Goal: Information Seeking & Learning: Find specific fact

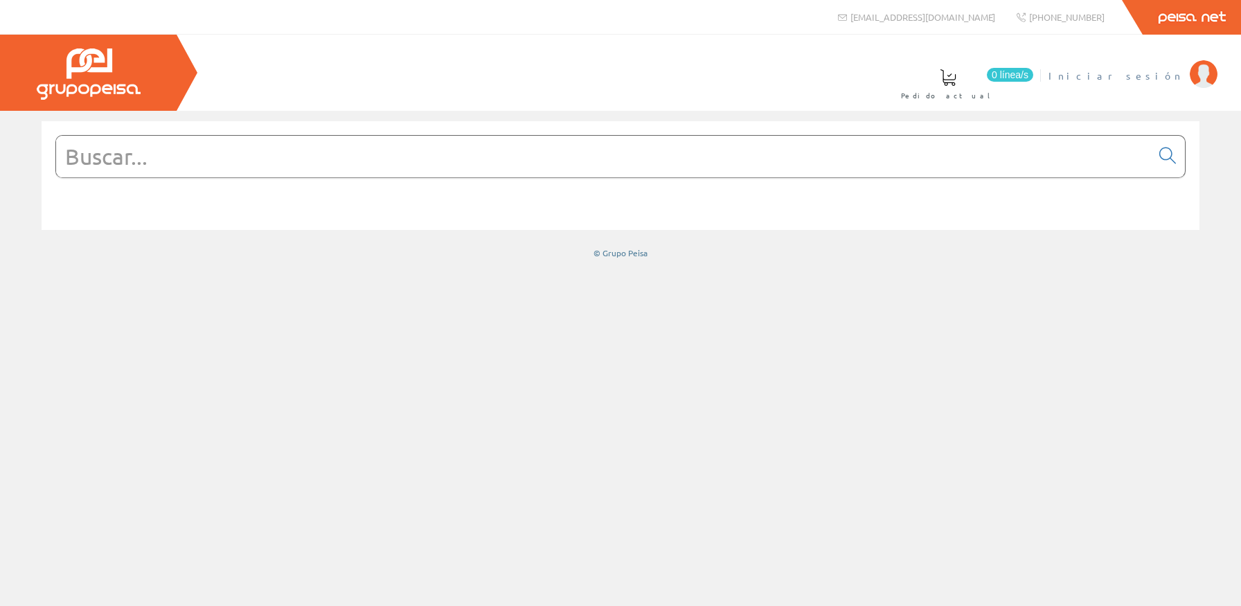
click at [1156, 71] on span "Iniciar sesión" at bounding box center [1115, 76] width 134 height 14
click at [1155, 73] on span "[PERSON_NAME]. [PERSON_NAME]" at bounding box center [1046, 76] width 274 height 14
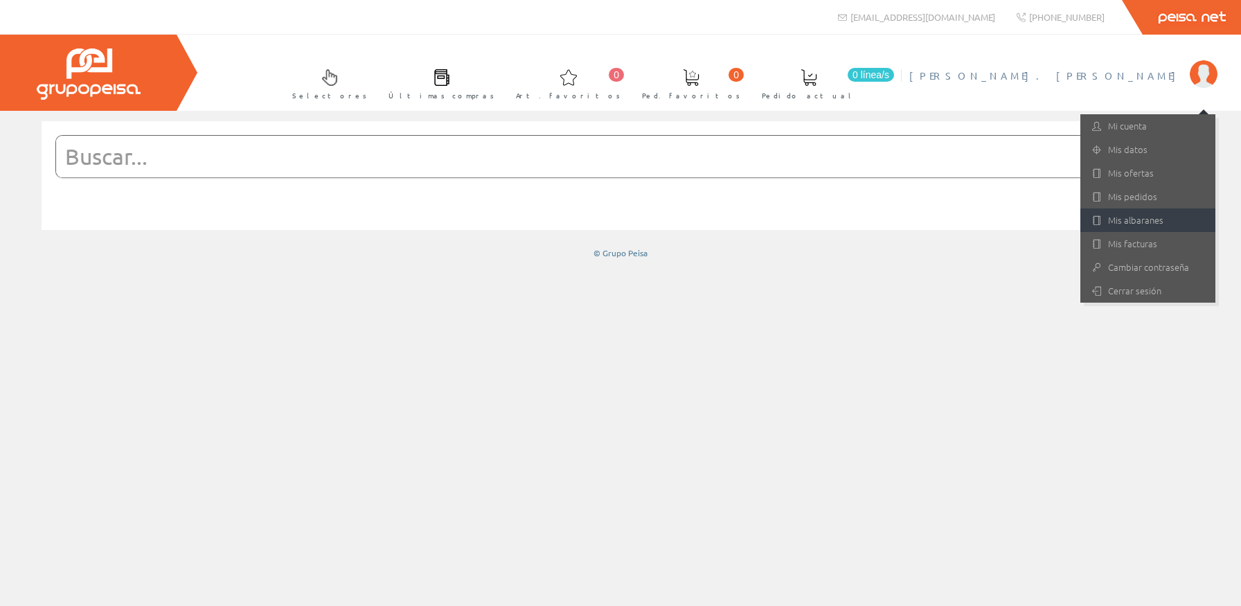
click at [1165, 219] on link "Mis albaranes" at bounding box center [1147, 220] width 135 height 24
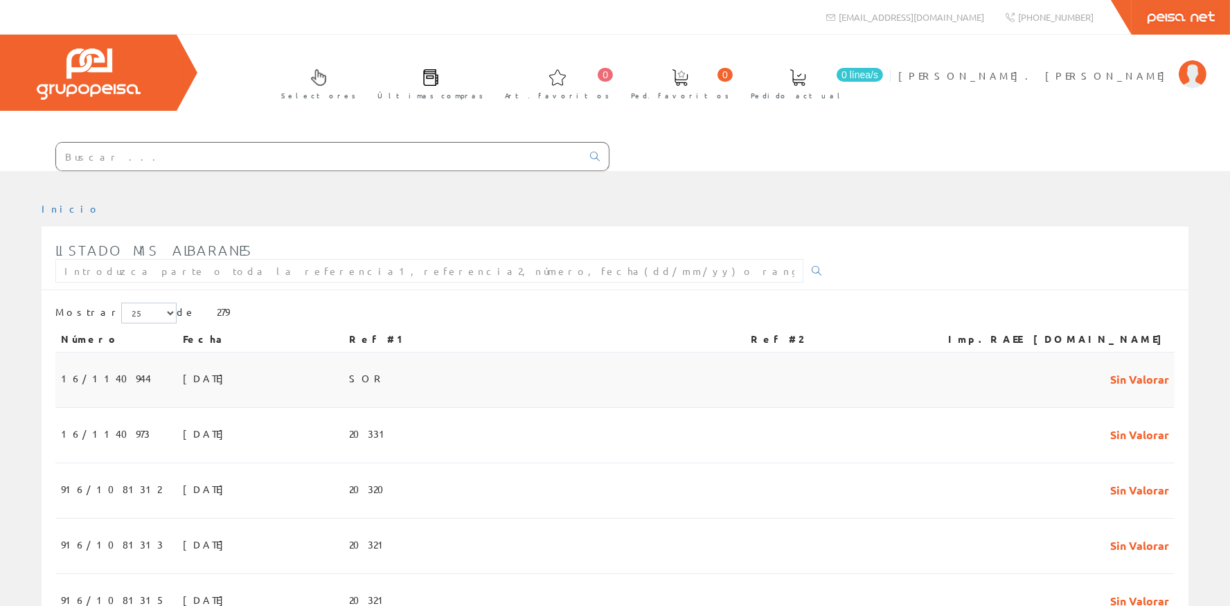
click at [386, 383] on span "SOR" at bounding box center [367, 378] width 37 height 24
click at [343, 434] on td "03/09/2025" at bounding box center [260, 435] width 166 height 55
click at [342, 488] on td "03/09/2025" at bounding box center [260, 490] width 166 height 55
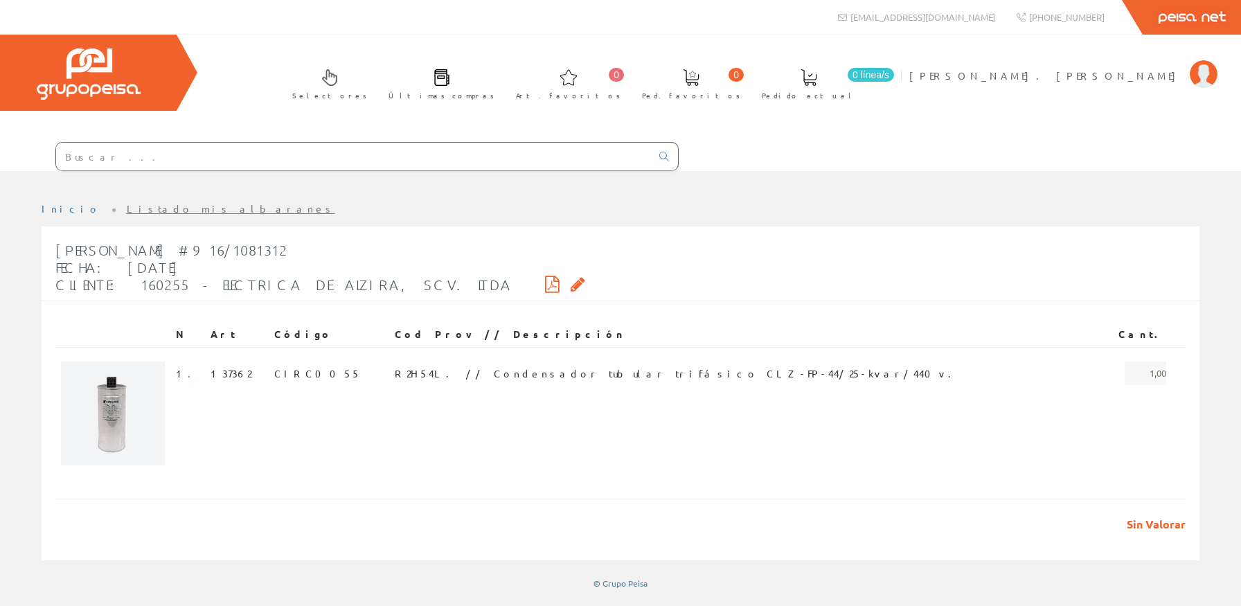
click at [6, 3] on div "Peisa Net" at bounding box center [620, 17] width 1241 height 35
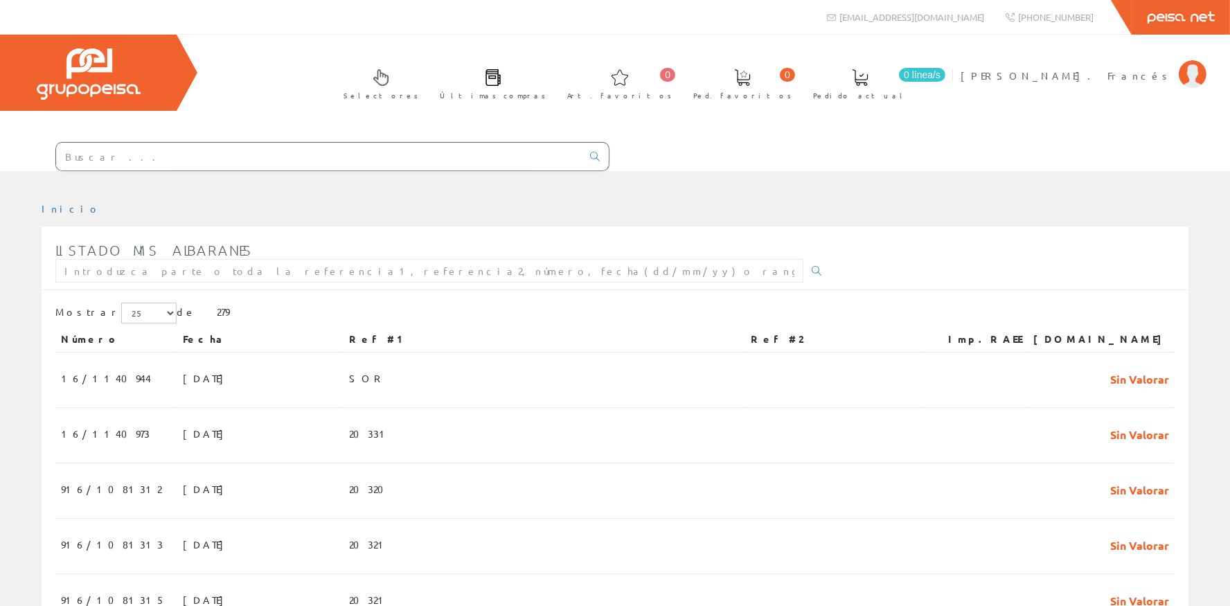
click at [159, 159] on input "text" at bounding box center [319, 157] width 526 height 28
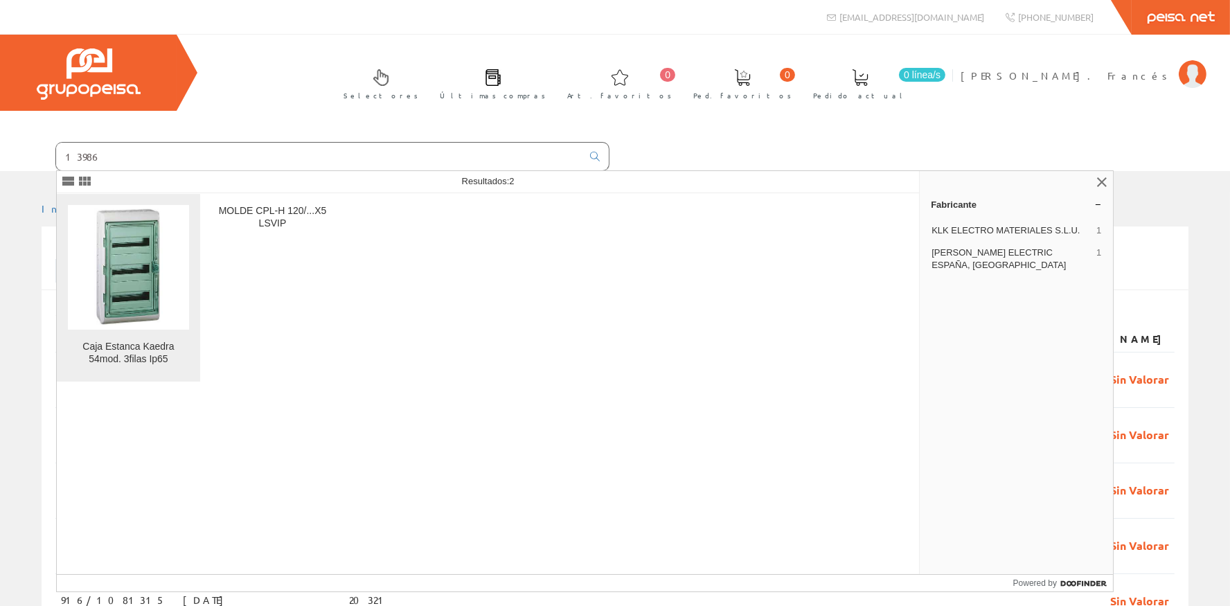
type input "13986"
click at [116, 296] on img at bounding box center [128, 266] width 121 height 121
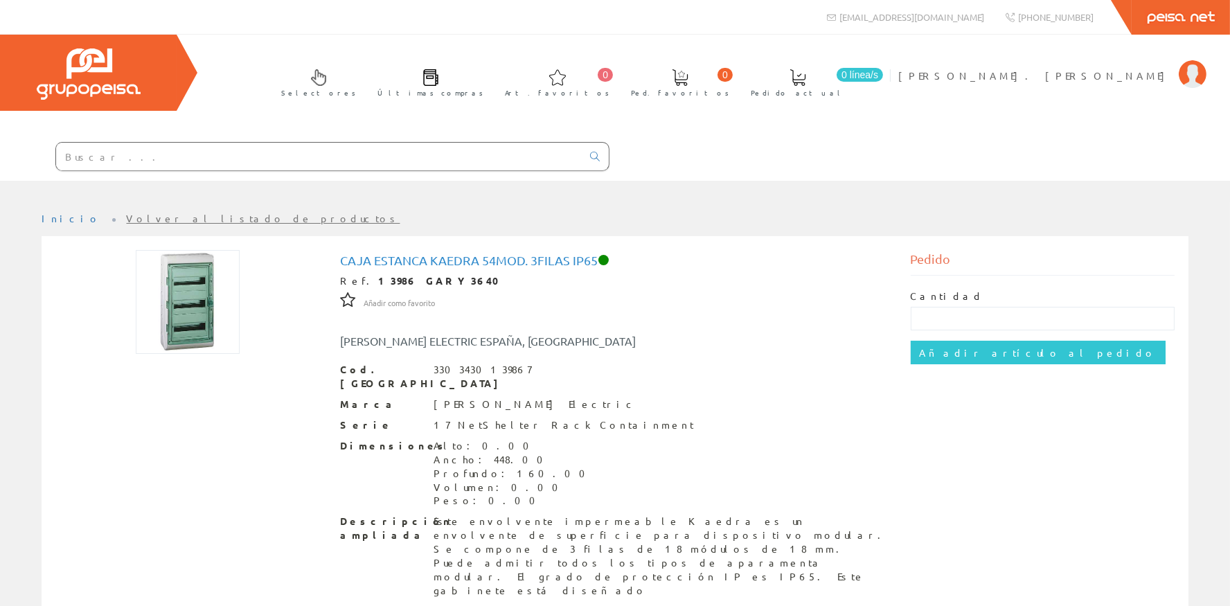
click at [203, 153] on input "text" at bounding box center [319, 157] width 526 height 28
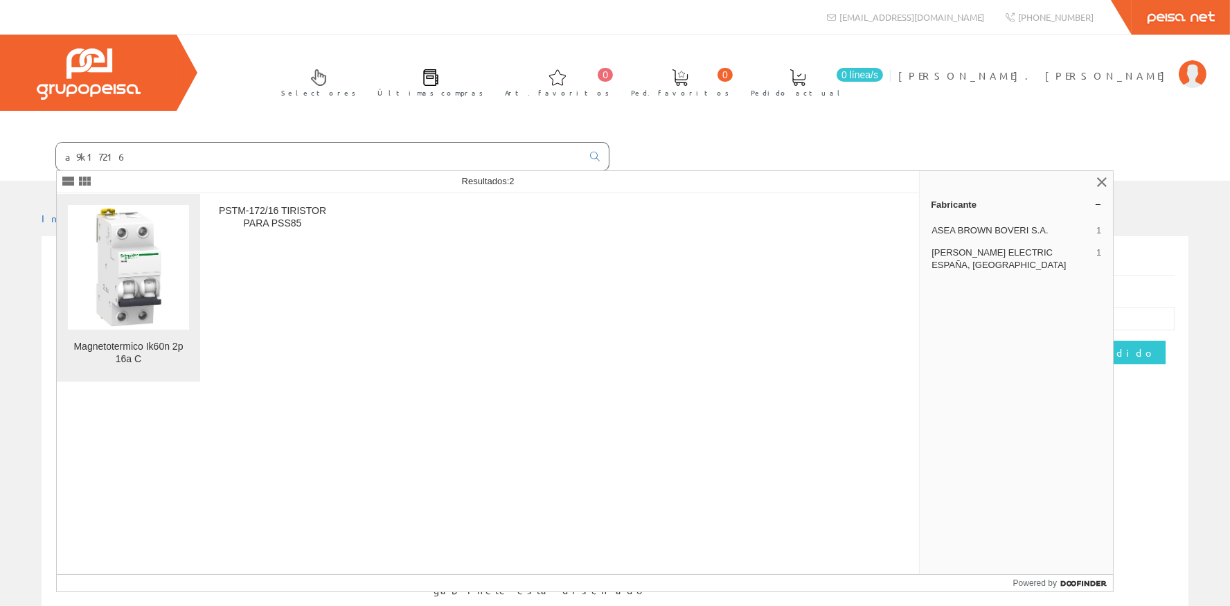
type input "a9k17216"
click at [157, 272] on img at bounding box center [128, 266] width 121 height 121
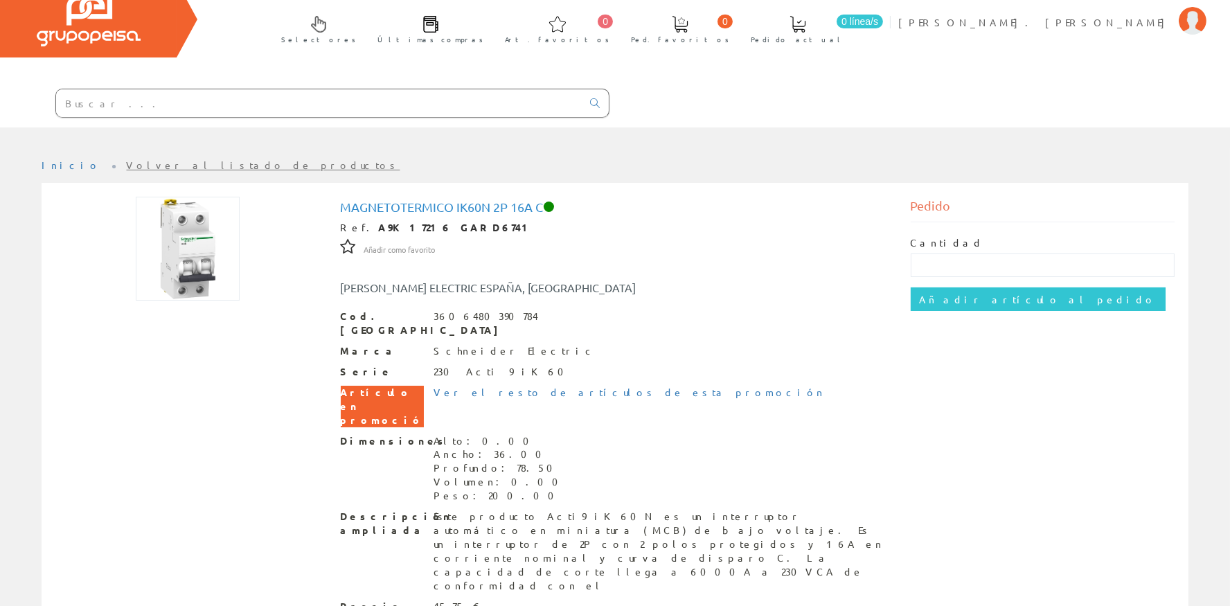
scroll to position [124, 0]
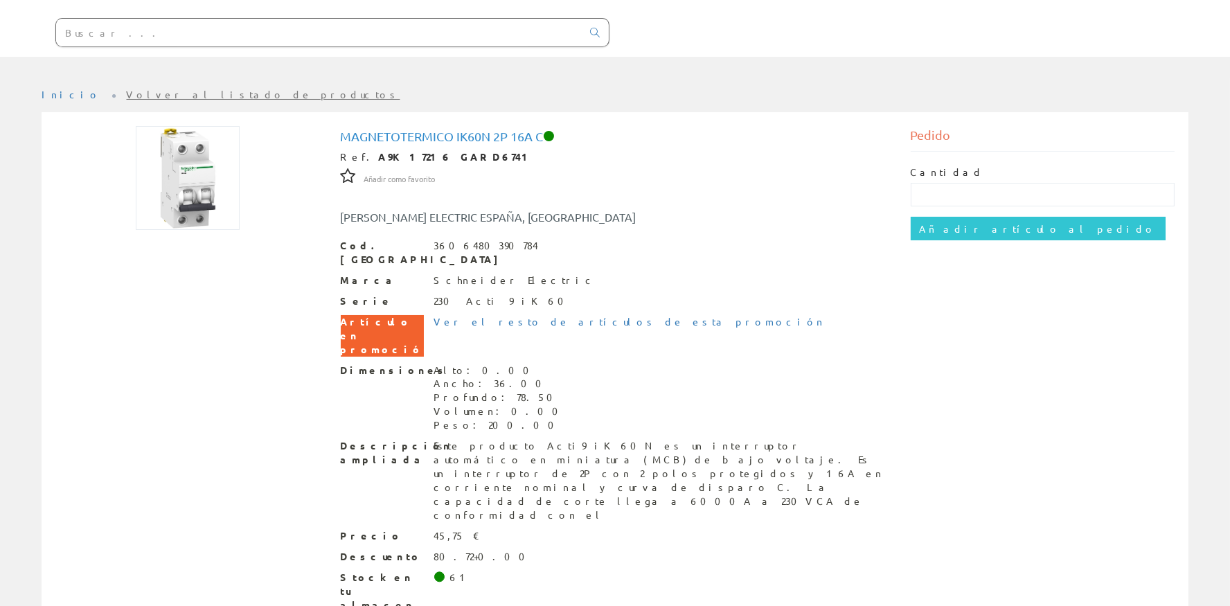
click at [224, 37] on input "text" at bounding box center [319, 33] width 526 height 28
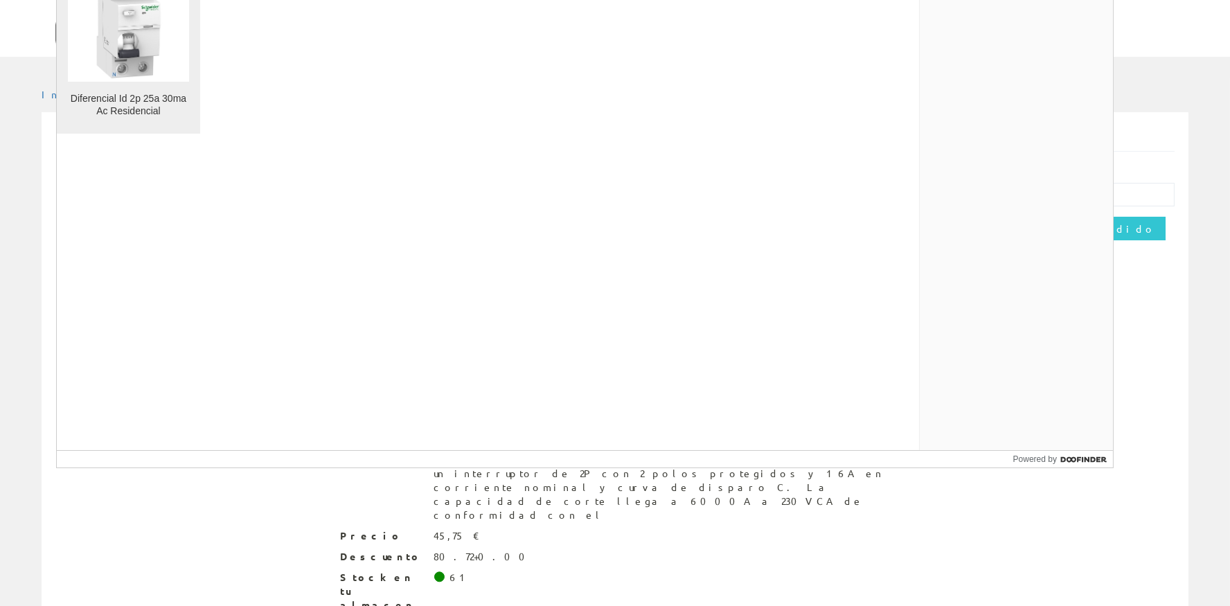
type input "a9r60225"
click at [142, 84] on link "Diferencial Id 2p 25a 30ma Ac Residencial" at bounding box center [128, 40] width 143 height 188
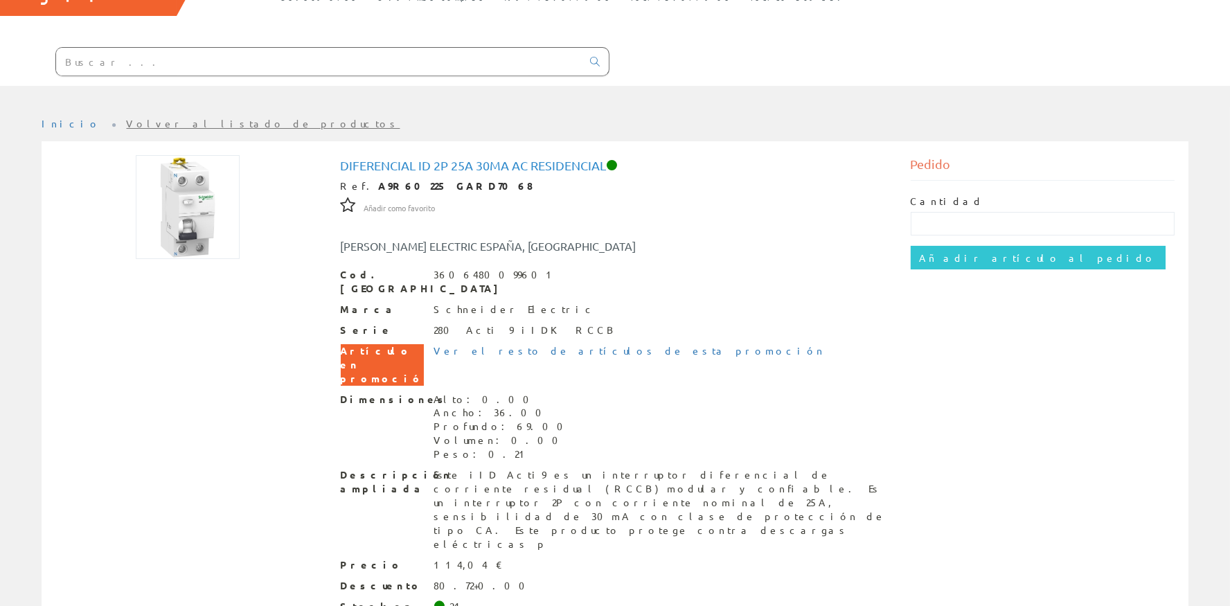
scroll to position [124, 0]
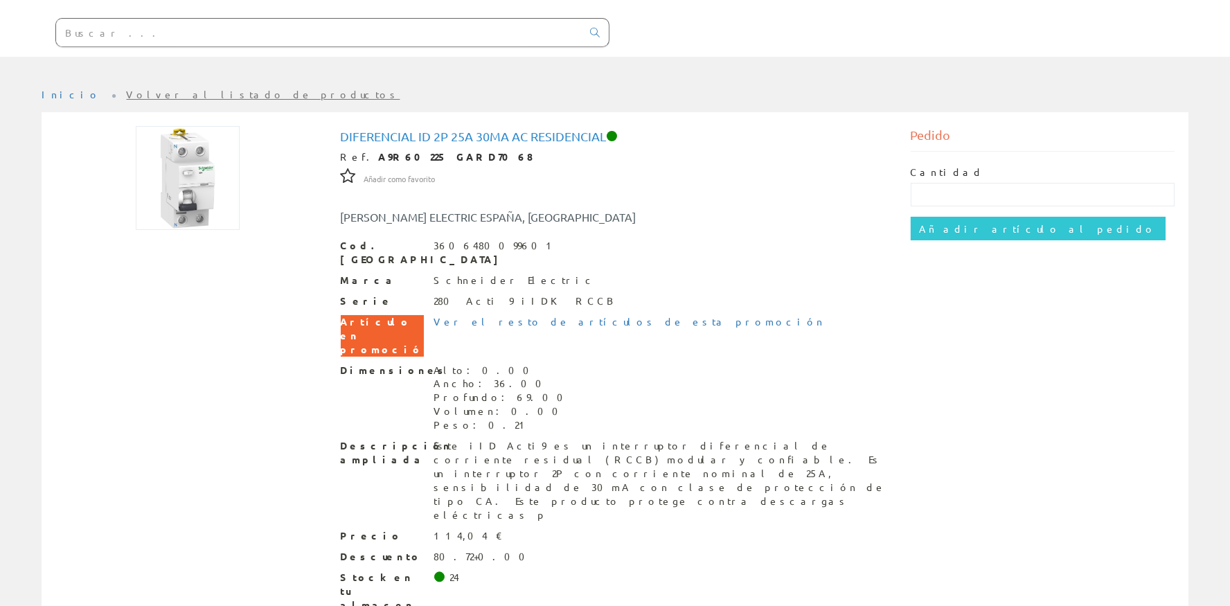
click at [158, 22] on input "text" at bounding box center [319, 33] width 526 height 28
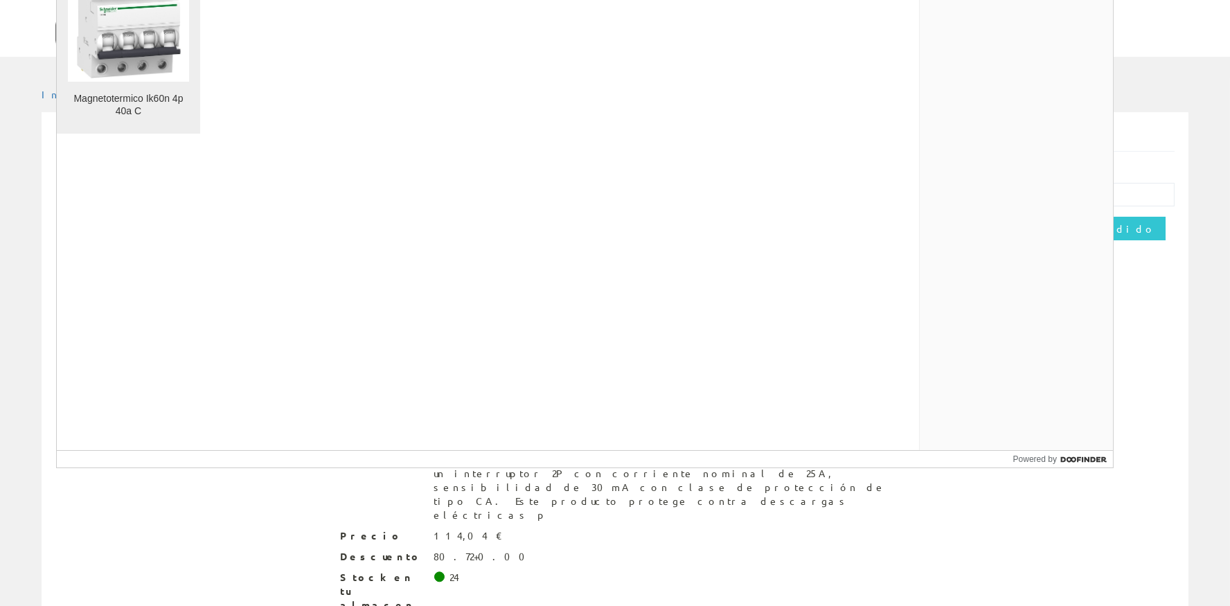
type input "a9k24440"
click at [132, 35] on img at bounding box center [128, 18] width 121 height 121
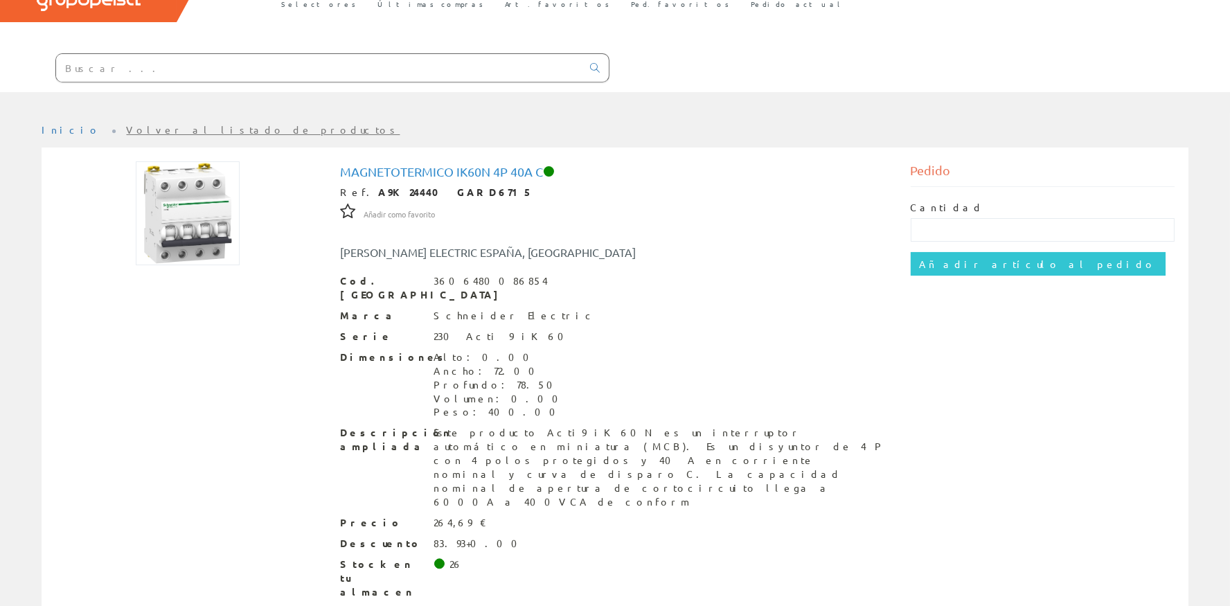
scroll to position [91, 0]
